Goal: Find specific page/section: Find specific page/section

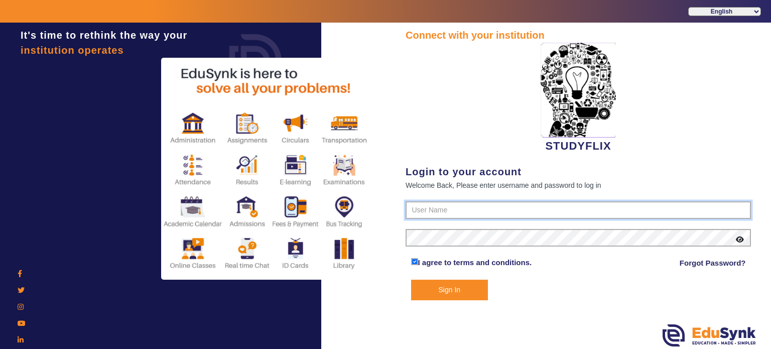
type input "6354922771"
click at [446, 292] on button "Sign In" at bounding box center [449, 290] width 77 height 21
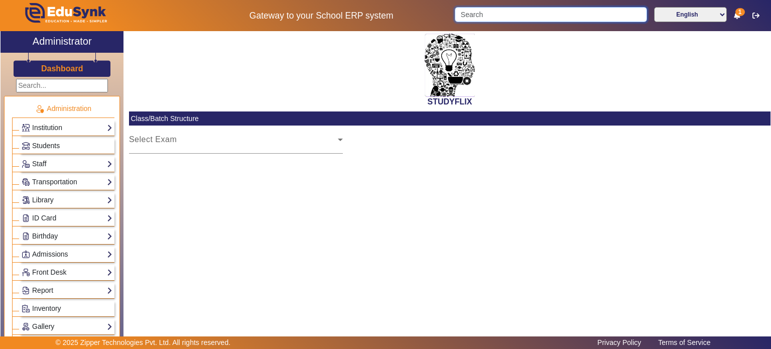
click at [512, 20] on input "Search" at bounding box center [551, 14] width 192 height 15
click at [510, 15] on input "Search" at bounding box center [551, 14] width 192 height 15
click at [488, 14] on input "Search" at bounding box center [551, 14] width 192 height 15
click at [470, 15] on input "Search" at bounding box center [551, 14] width 192 height 15
click at [77, 69] on h3 "Dashboard" at bounding box center [62, 69] width 42 height 10
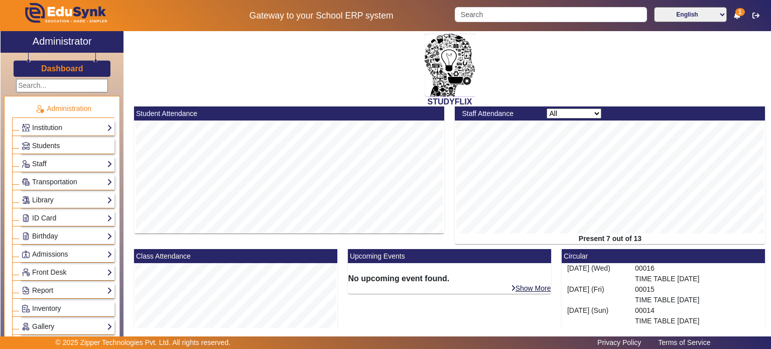
click at [63, 68] on h3 "Dashboard" at bounding box center [62, 69] width 42 height 10
click at [469, 16] on input "Search" at bounding box center [551, 14] width 192 height 15
paste input "9726952635"
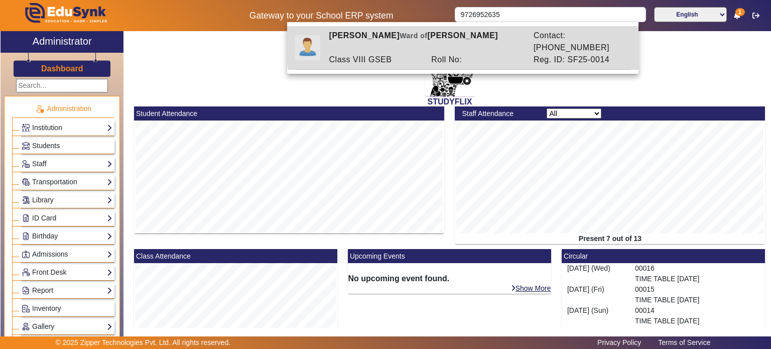
click at [470, 54] on div "Roll No:" at bounding box center [477, 60] width 102 height 12
type input "[PERSON_NAME]"
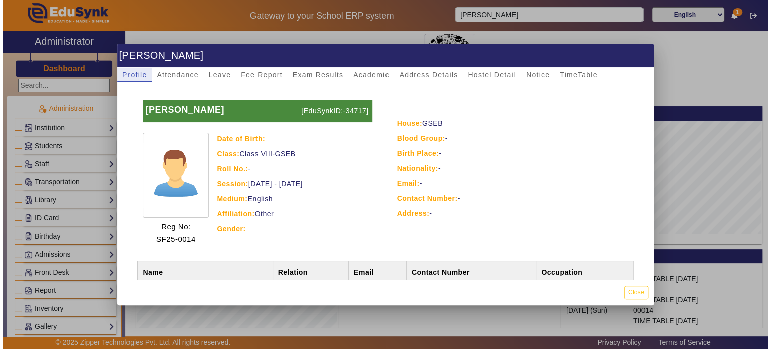
scroll to position [44, 0]
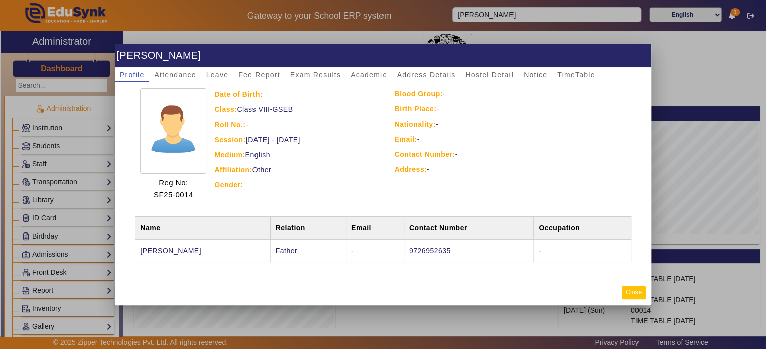
click at [633, 293] on button "Close" at bounding box center [634, 293] width 24 height 14
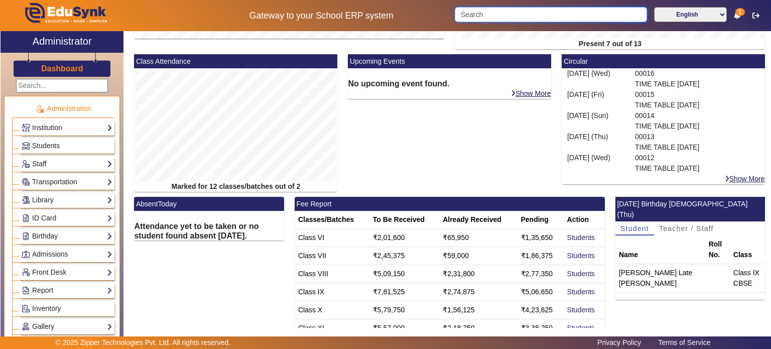
scroll to position [0, 0]
